Goal: Information Seeking & Learning: Understand process/instructions

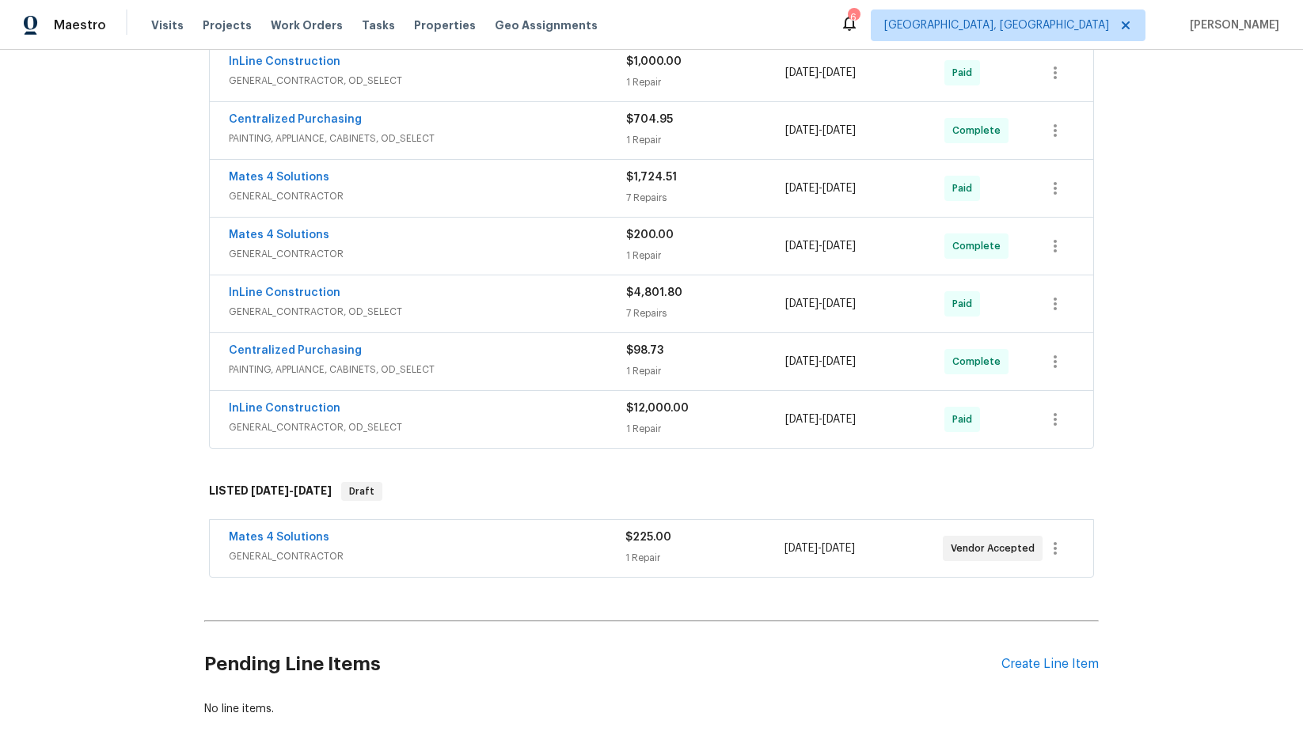
scroll to position [688, 0]
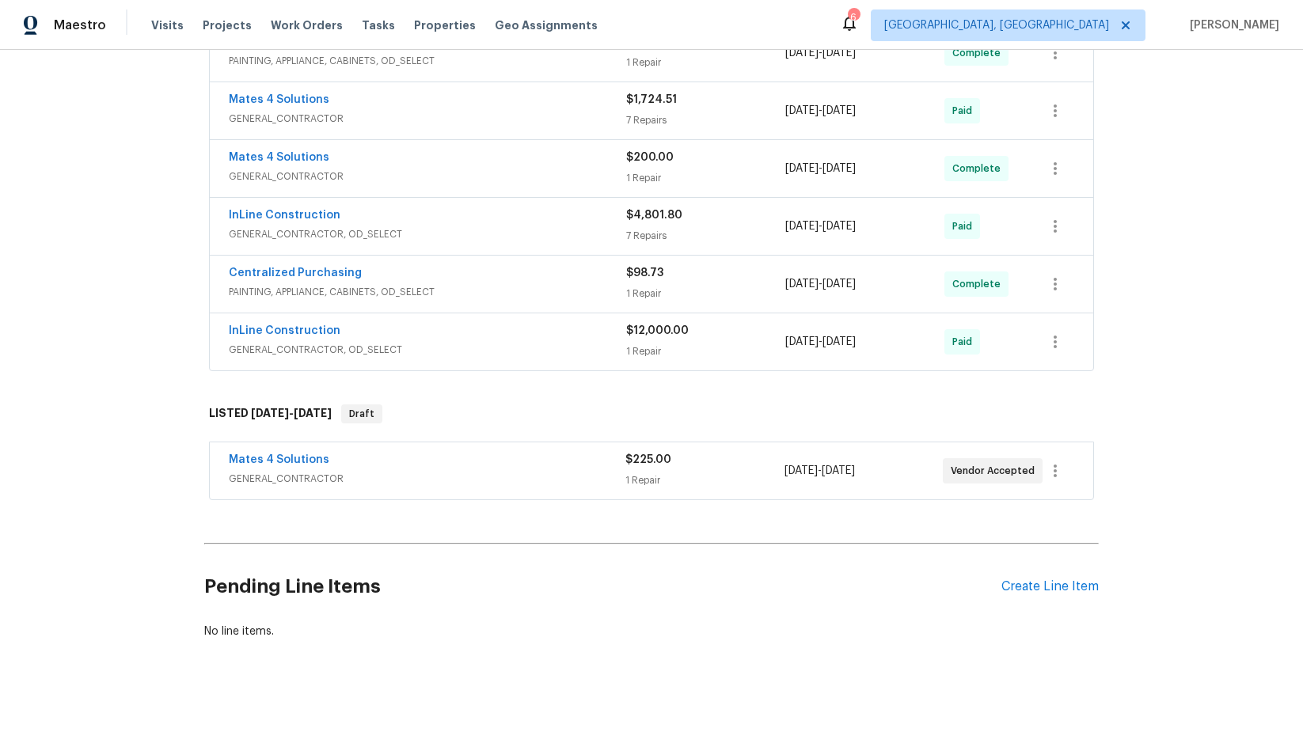
click at [488, 455] on div "Mates 4 Solutions" at bounding box center [427, 461] width 397 height 19
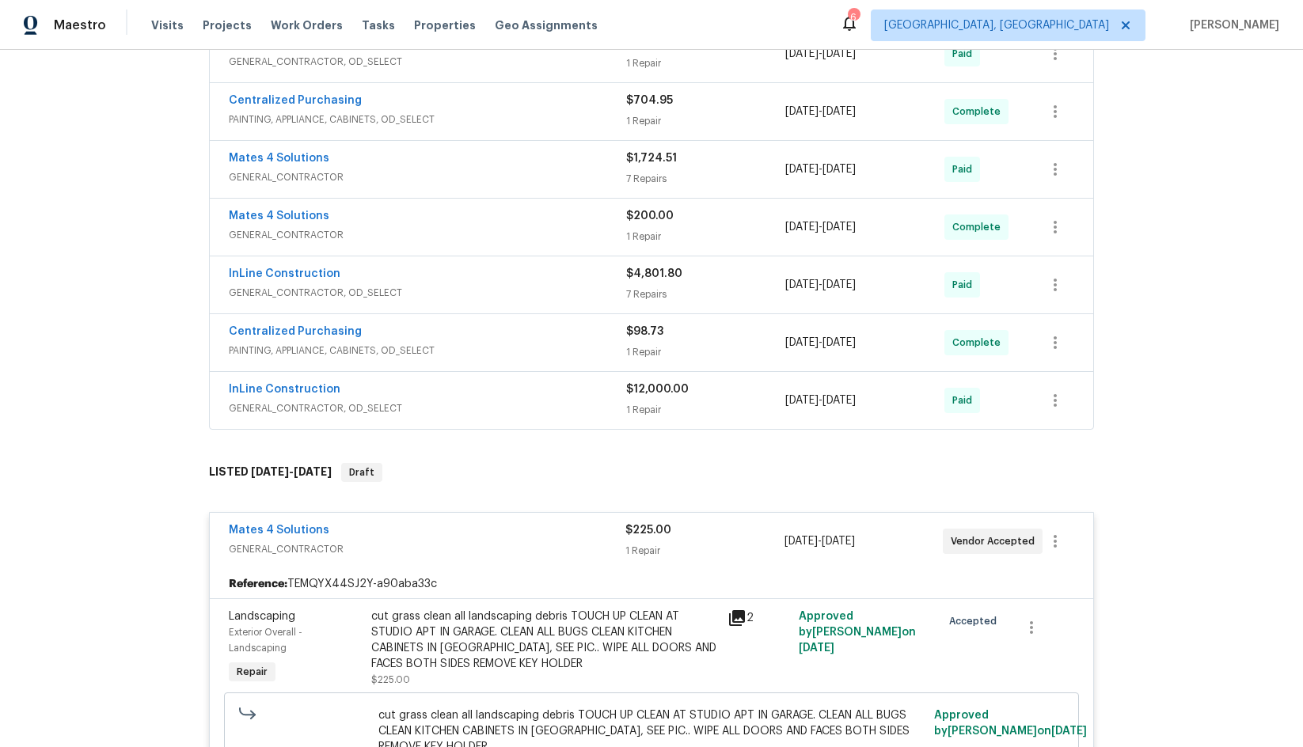
scroll to position [609, 0]
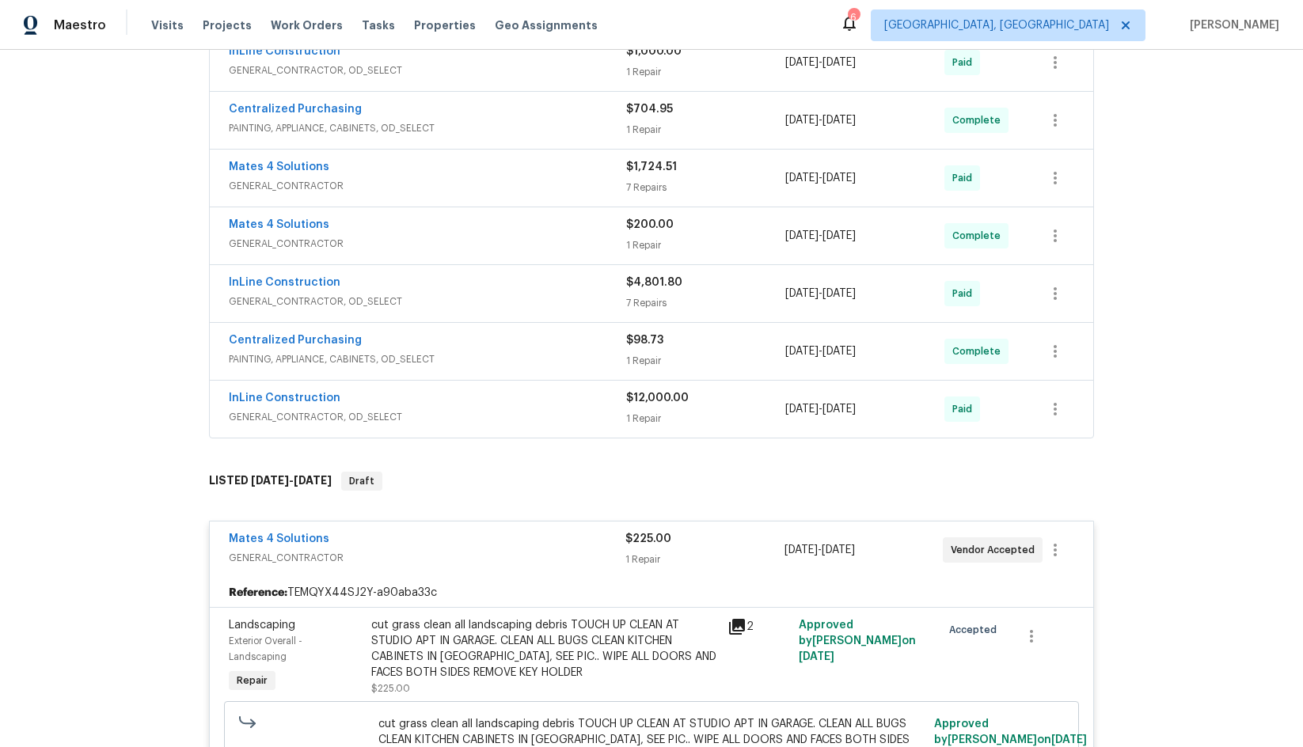
click at [492, 396] on div "InLine Construction" at bounding box center [427, 399] width 397 height 19
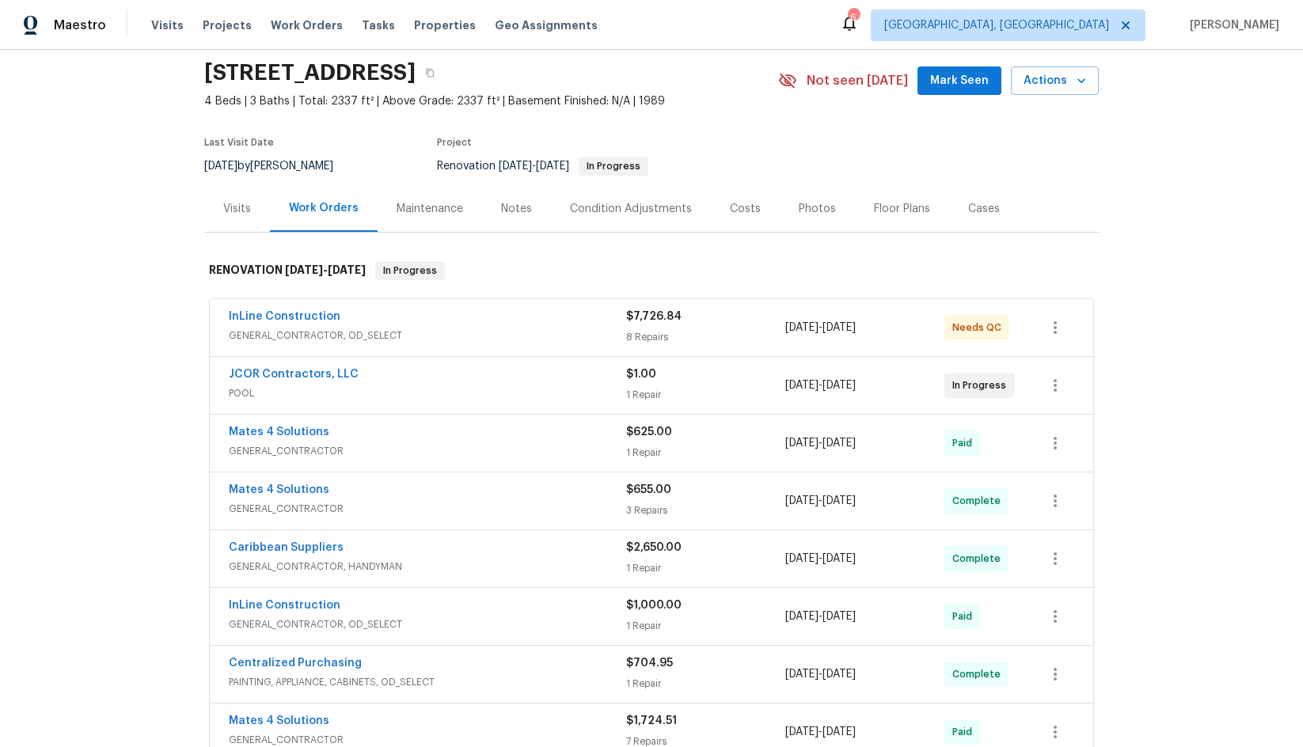
scroll to position [0, 0]
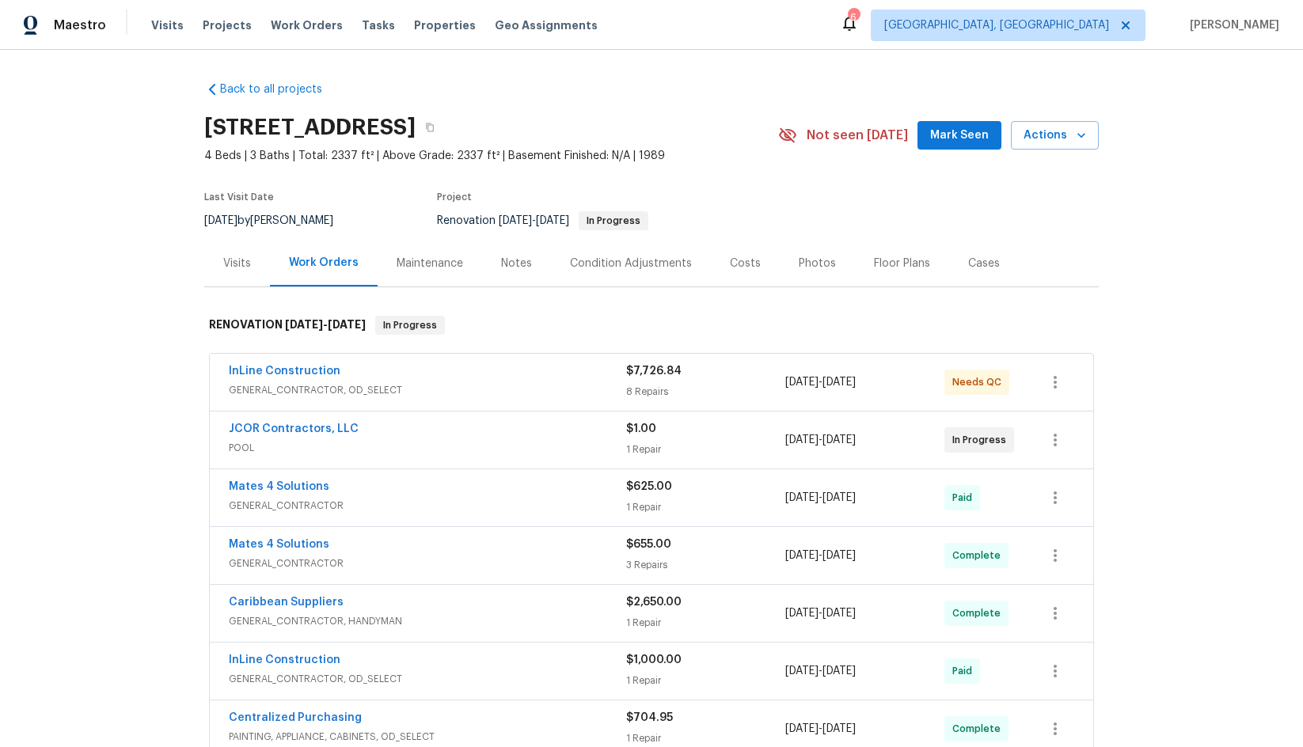
click at [480, 370] on div "InLine Construction" at bounding box center [427, 372] width 397 height 19
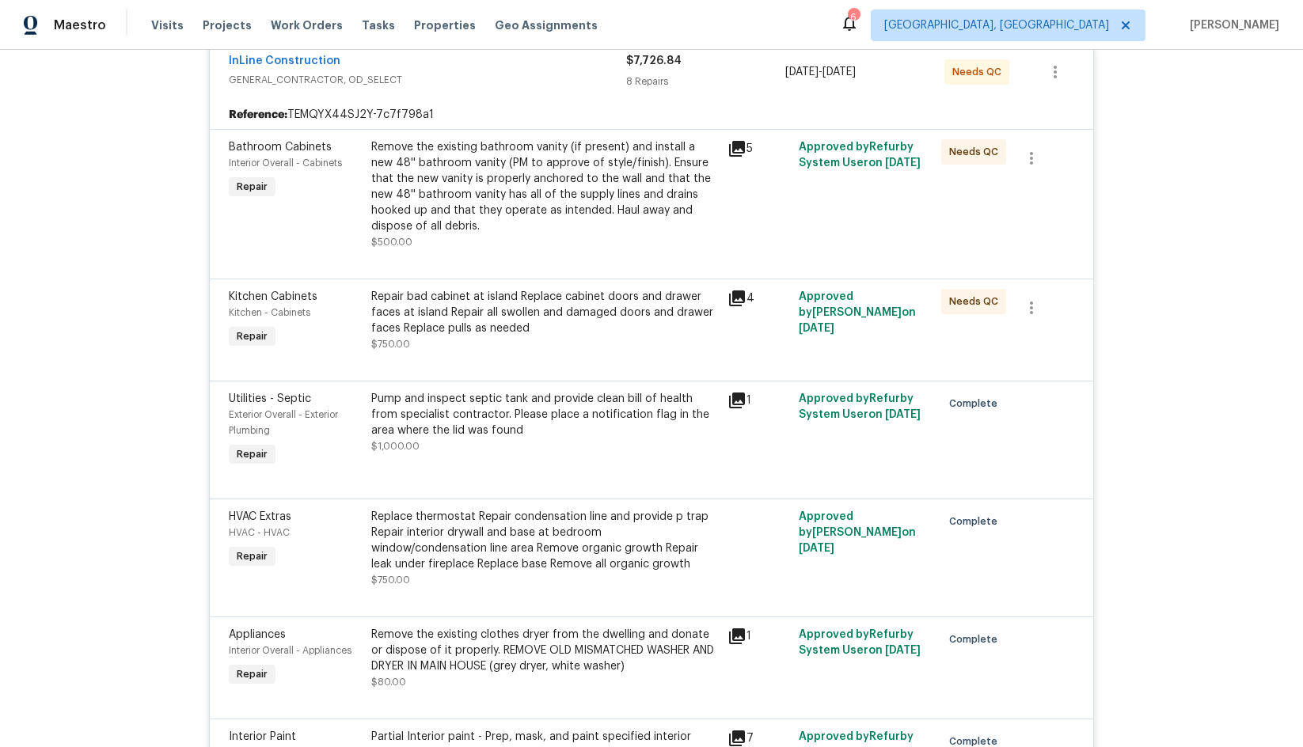
scroll to position [317, 0]
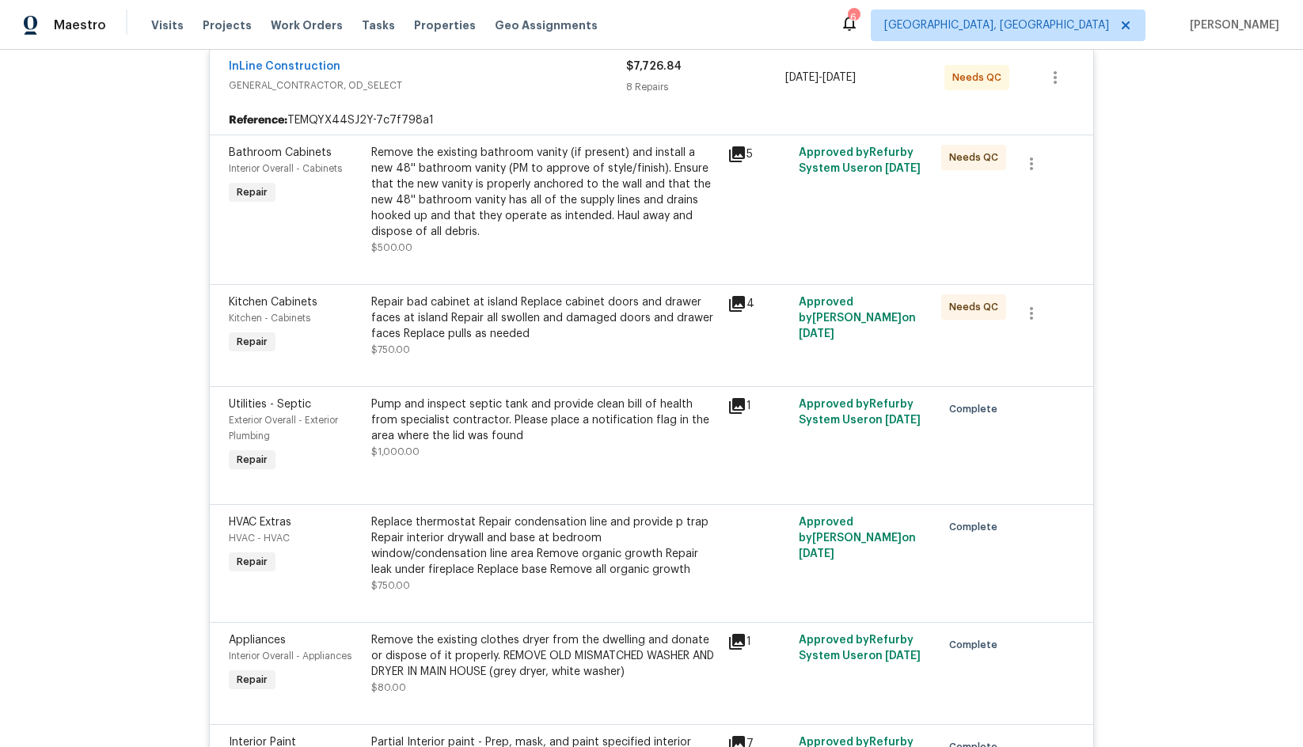
click at [550, 412] on div "Pump and inspect septic tank and provide clean bill of health from specialist c…" at bounding box center [544, 420] width 347 height 47
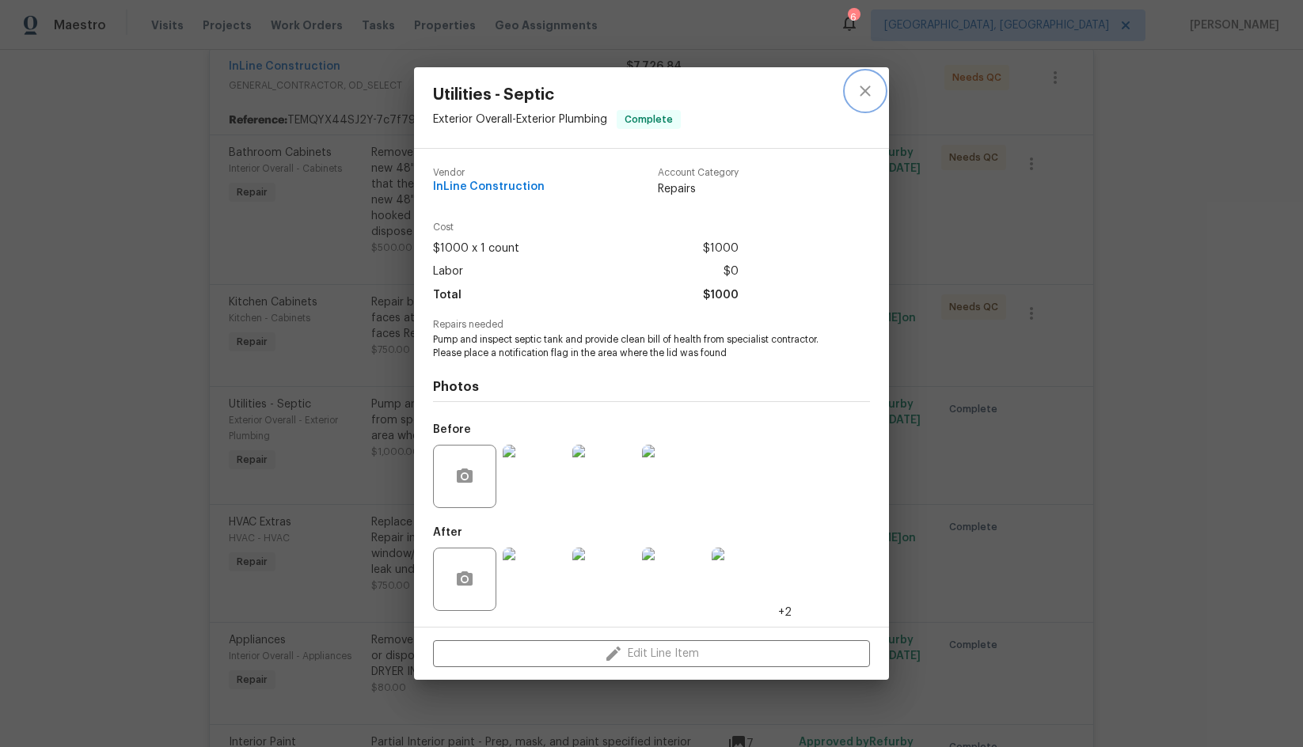
click at [868, 93] on icon "close" at bounding box center [865, 91] width 19 height 19
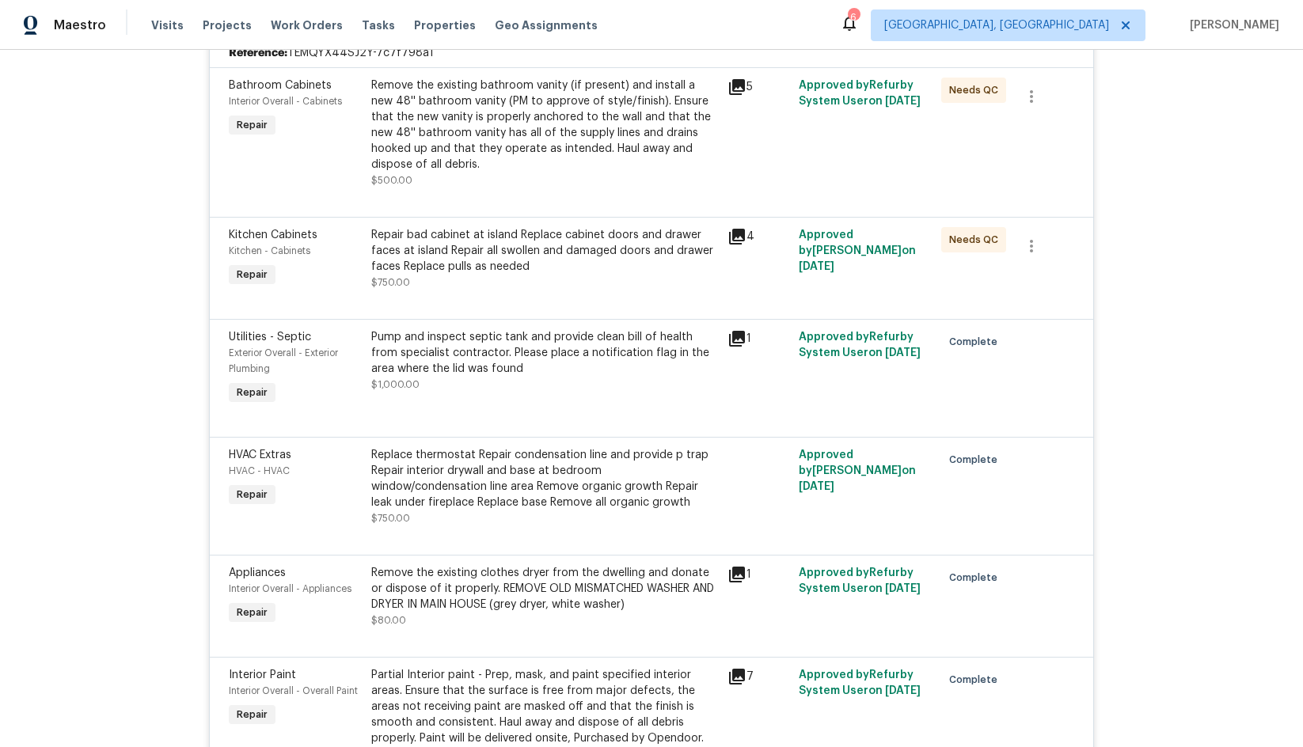
scroll to position [475, 0]
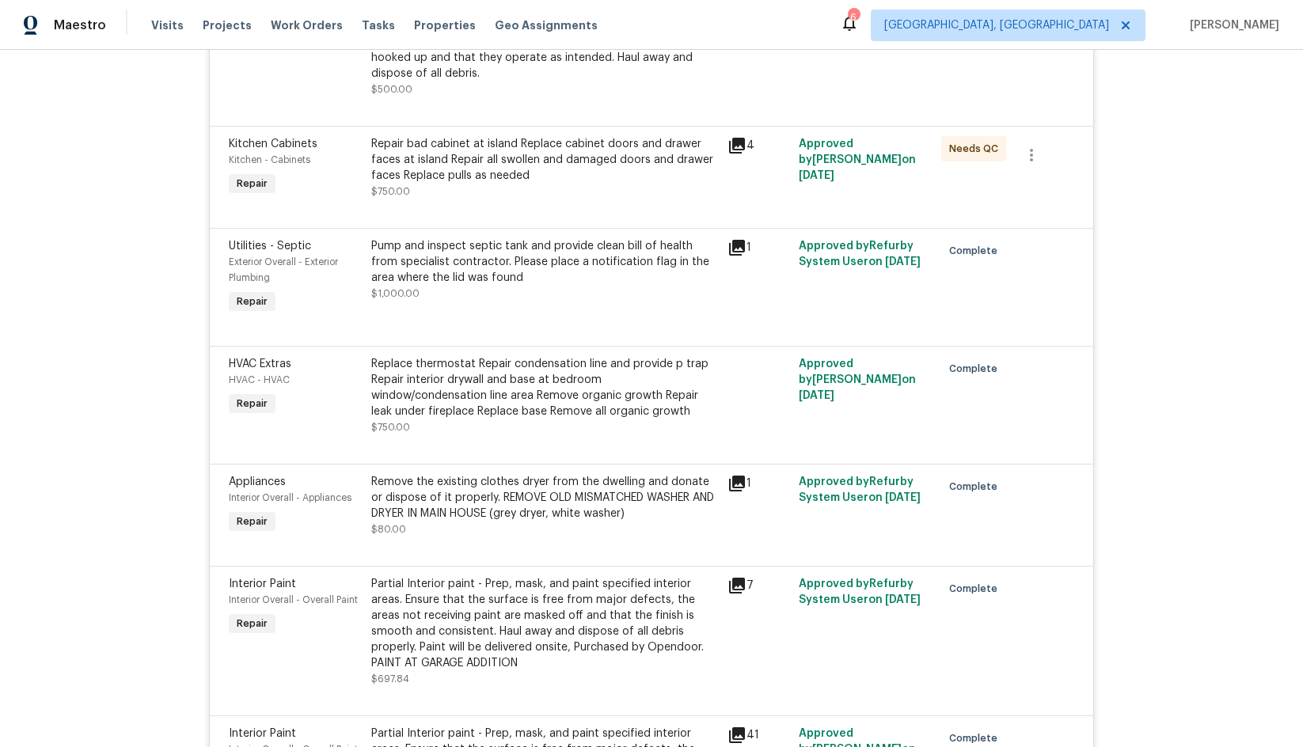
click at [420, 393] on div "Replace thermostat Repair condensation line and provide p trap Repair interior …" at bounding box center [544, 387] width 347 height 63
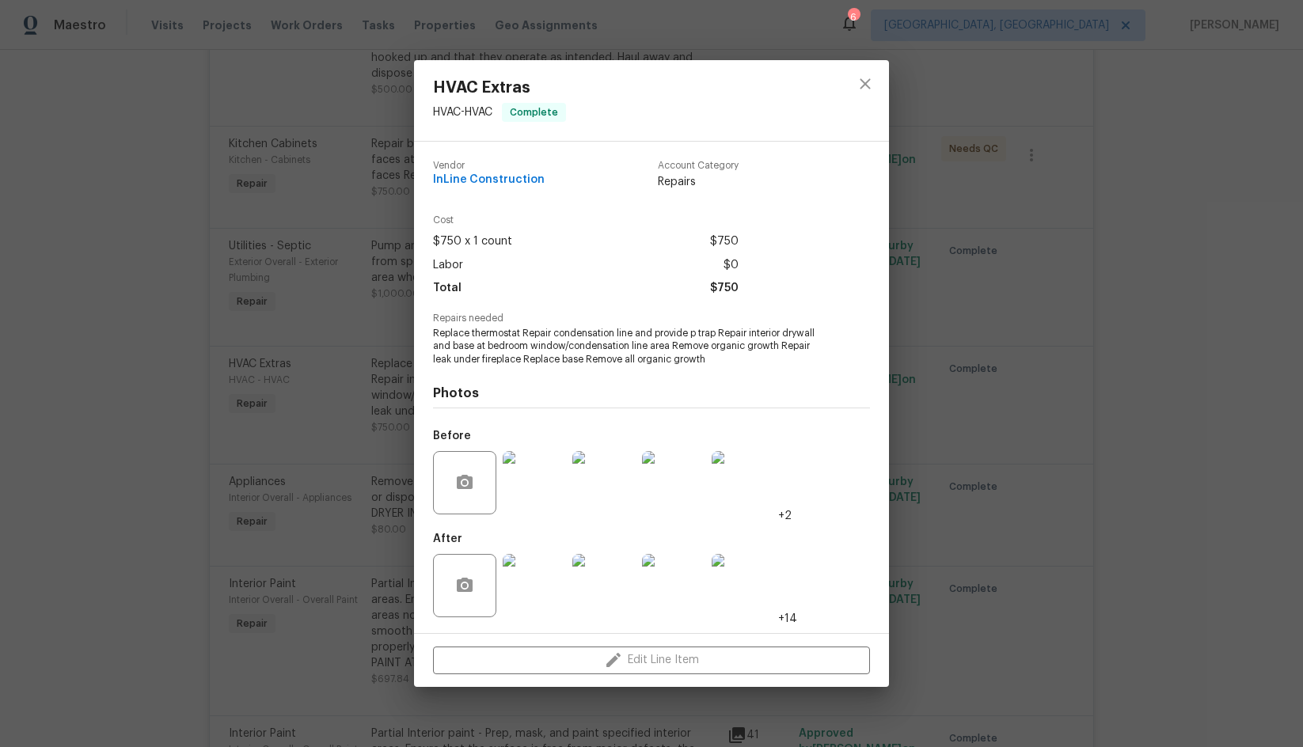
click at [569, 351] on span "Replace thermostat Repair condensation line and provide p trap Repair interior …" at bounding box center [629, 347] width 393 height 40
drag, startPoint x: 434, startPoint y: 332, endPoint x: 632, endPoint y: 335, distance: 197.9
click at [632, 335] on span "Replace thermostat Repair condensation line and provide p trap Repair interior …" at bounding box center [629, 347] width 393 height 40
copy span "Replace thermostat Repair condensation line"
click at [861, 83] on icon "close" at bounding box center [865, 83] width 19 height 19
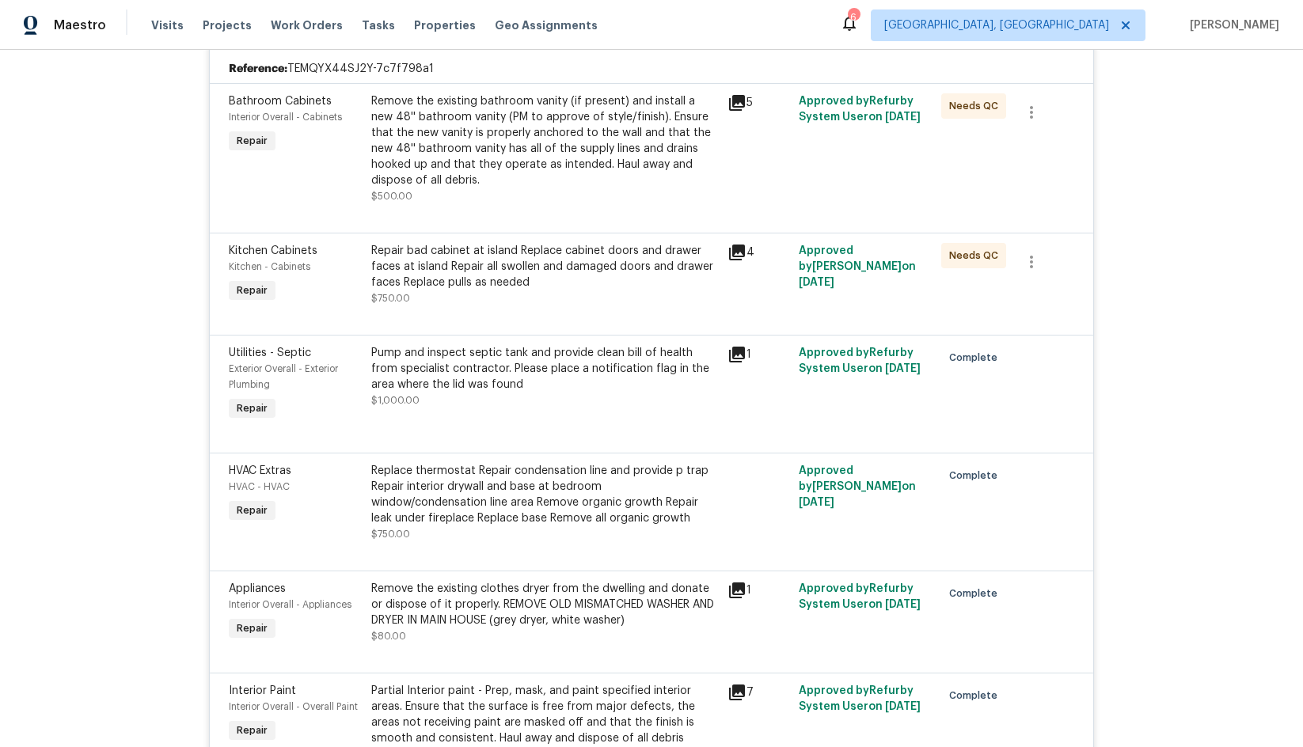
scroll to position [396, 0]
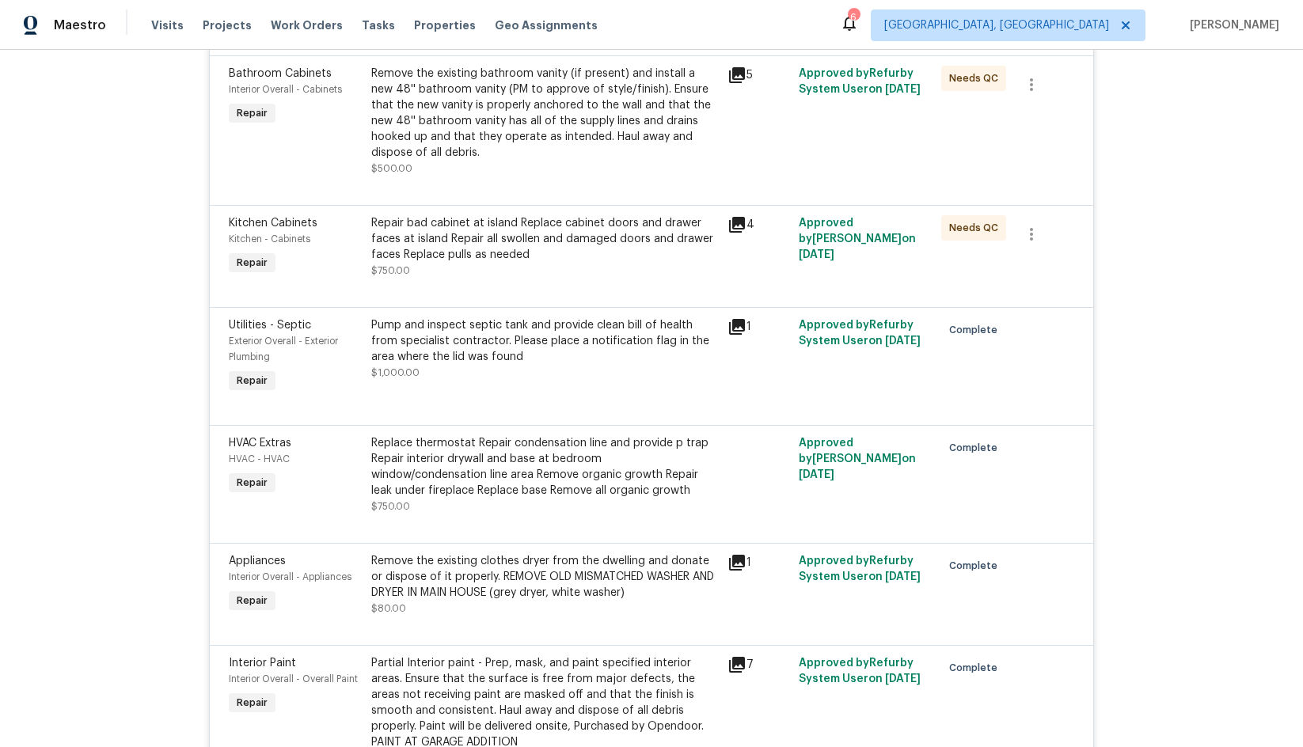
click at [588, 347] on div "Pump and inspect septic tank and provide clean bill of health from specialist c…" at bounding box center [544, 340] width 347 height 47
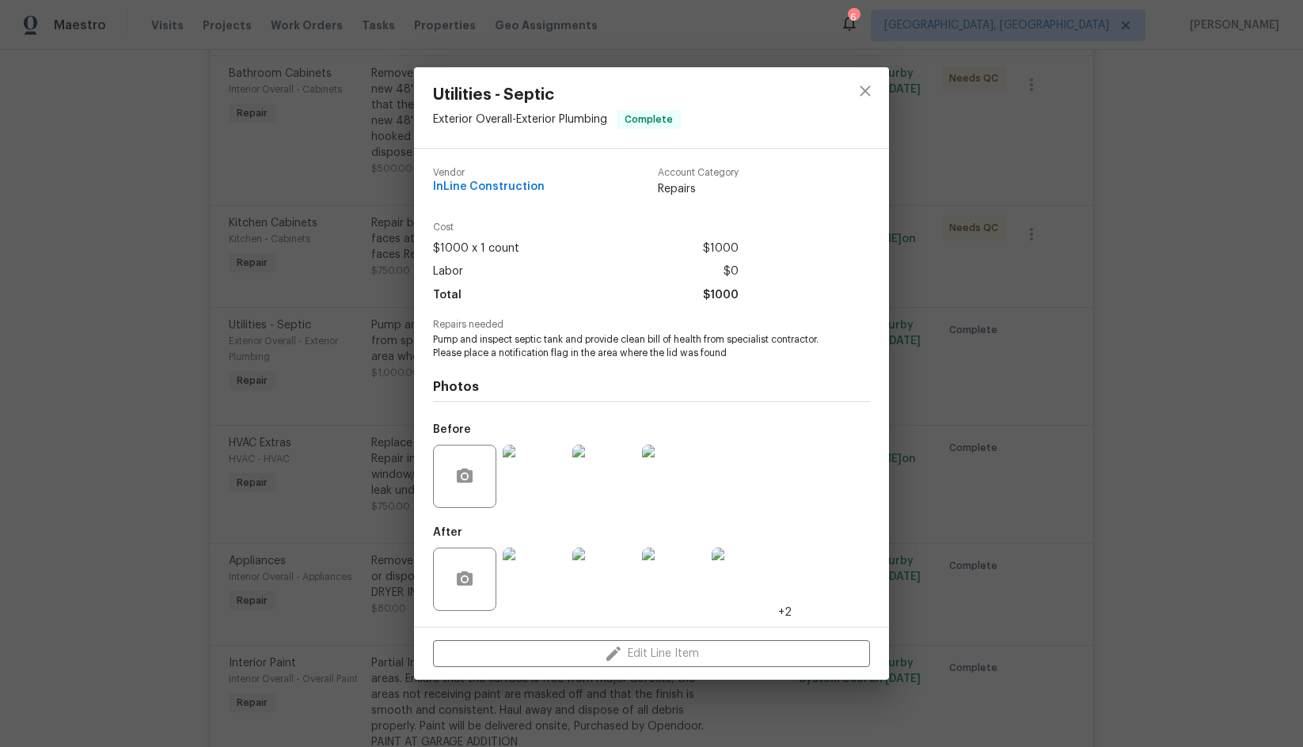
click at [446, 337] on span "Pump and inspect septic tank and provide clean bill of health from specialist c…" at bounding box center [629, 346] width 393 height 27
copy span "Pump"
click at [868, 88] on icon "close" at bounding box center [865, 90] width 10 height 10
